Goal: Task Accomplishment & Management: Use online tool/utility

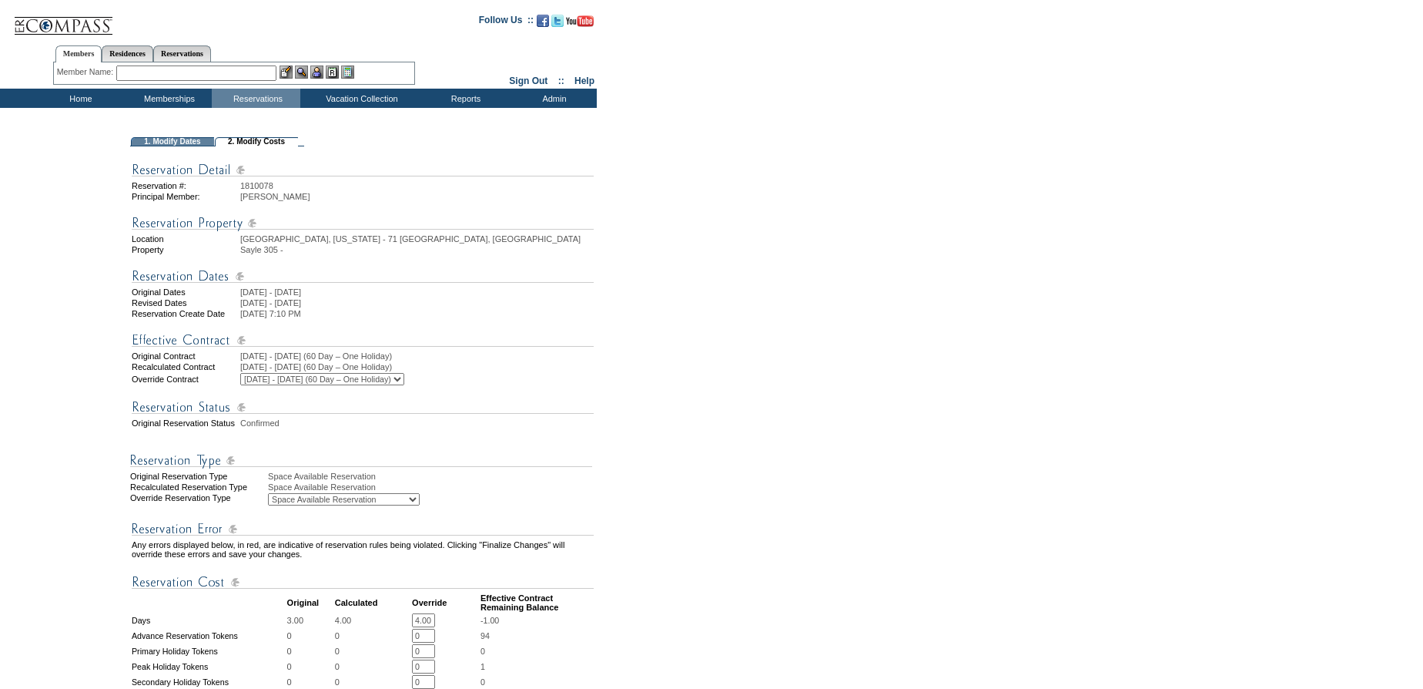
scroll to position [518, 0]
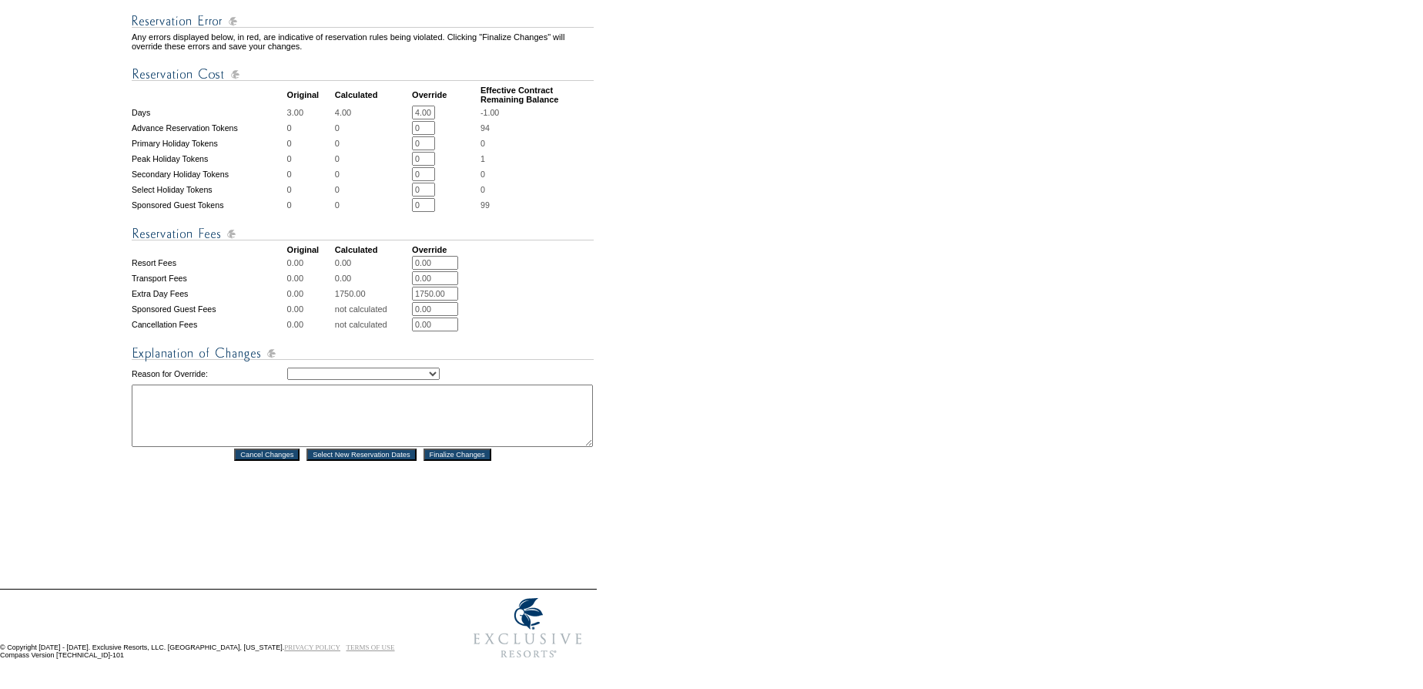
click at [391, 364] on td "Creating Continuous Stay Days Rebooked After Cancellation Editing Occupant Expe…" at bounding box center [440, 373] width 307 height 18
click at [396, 373] on select "Creating Continuous Stay Days Rebooked After Cancellation Editing Occupant Expe…" at bounding box center [363, 373] width 153 height 12
select select "1043"
click at [287, 367] on select "Creating Continuous Stay Days Rebooked After Cancellation Editing Occupant Expe…" at bounding box center [363, 373] width 153 height 12
click at [384, 396] on textarea at bounding box center [362, 415] width 461 height 62
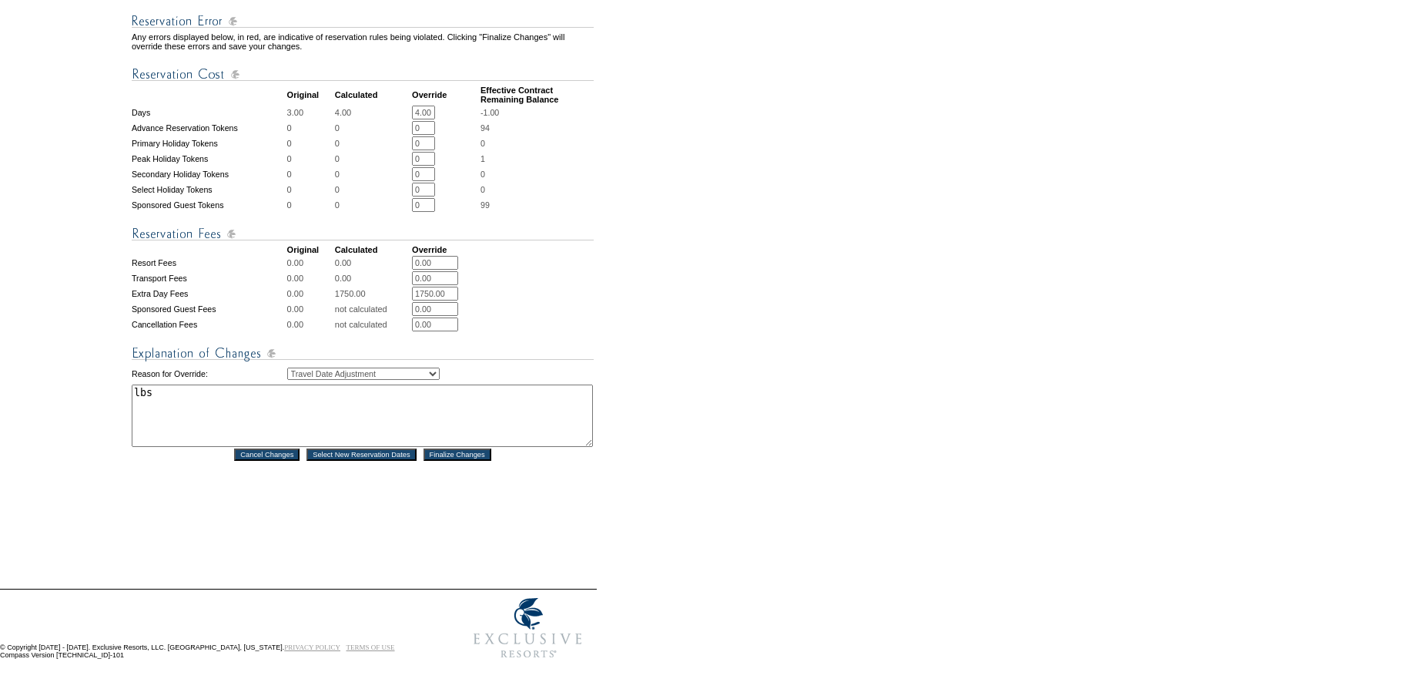
type textarea "lbs"
click at [476, 454] on input "Finalize Changes" at bounding box center [458, 454] width 68 height 12
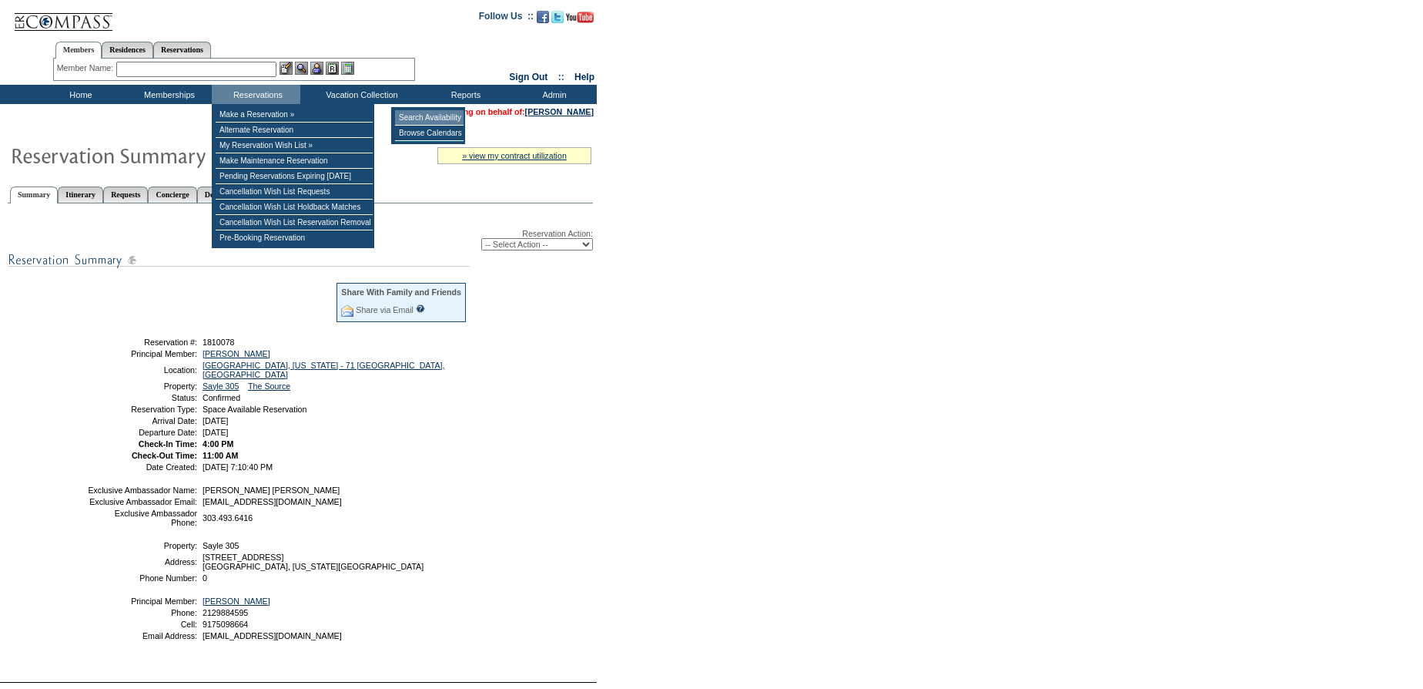
click at [408, 116] on td "Search Availability" at bounding box center [429, 117] width 69 height 15
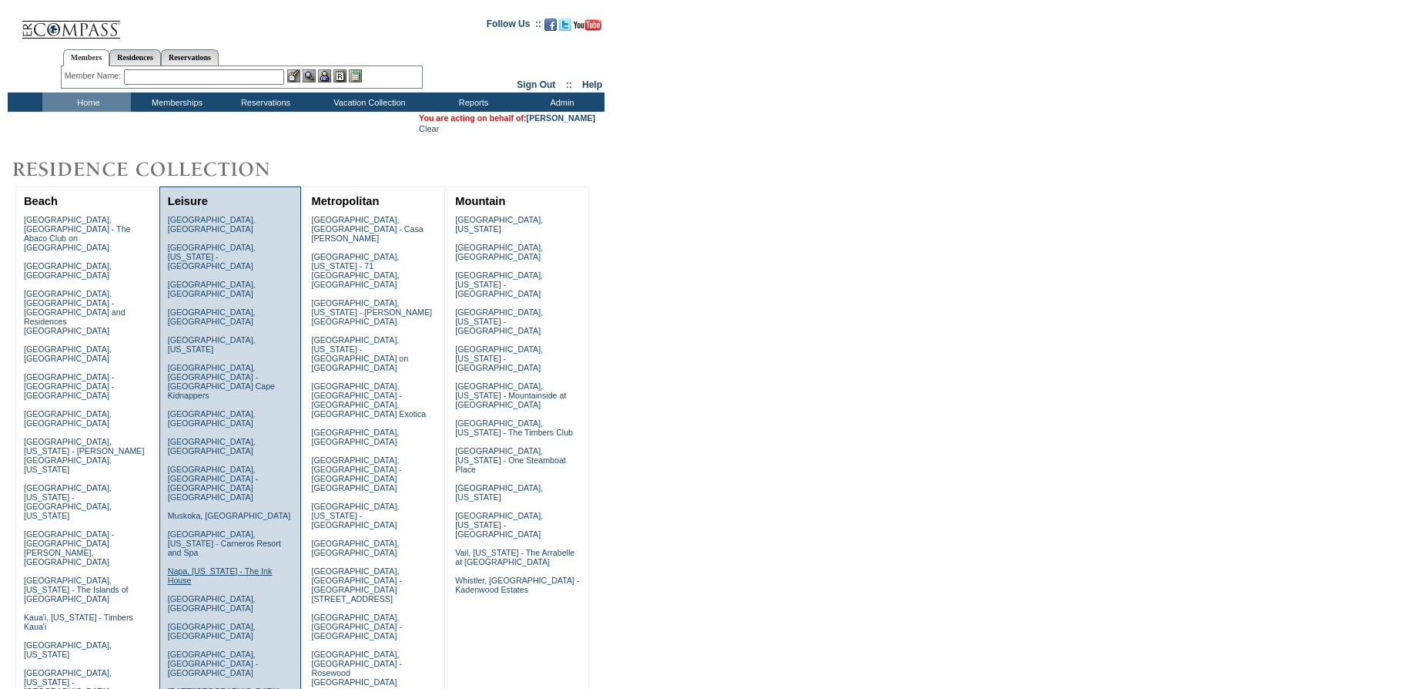
scroll to position [396, 0]
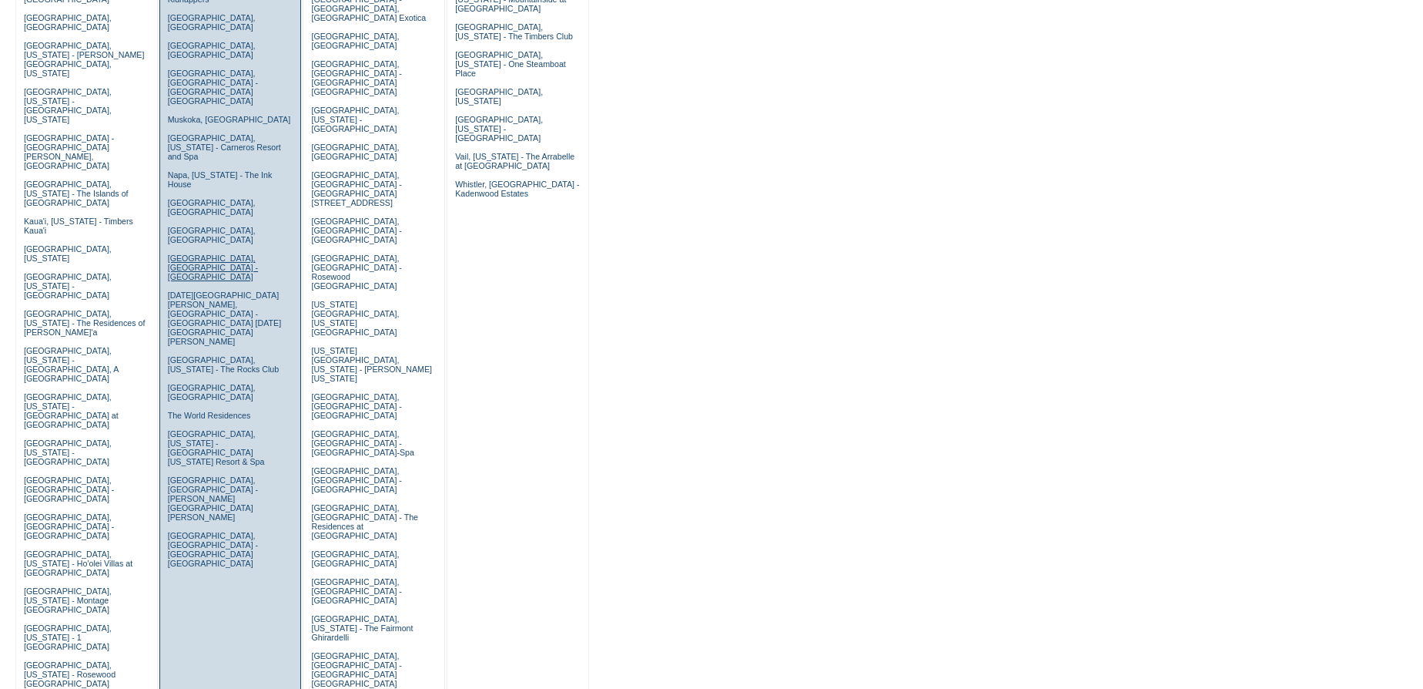
click at [202, 253] on link "[GEOGRAPHIC_DATA], [GEOGRAPHIC_DATA] - [GEOGRAPHIC_DATA]" at bounding box center [213, 267] width 90 height 28
